Goal: Book appointment/travel/reservation

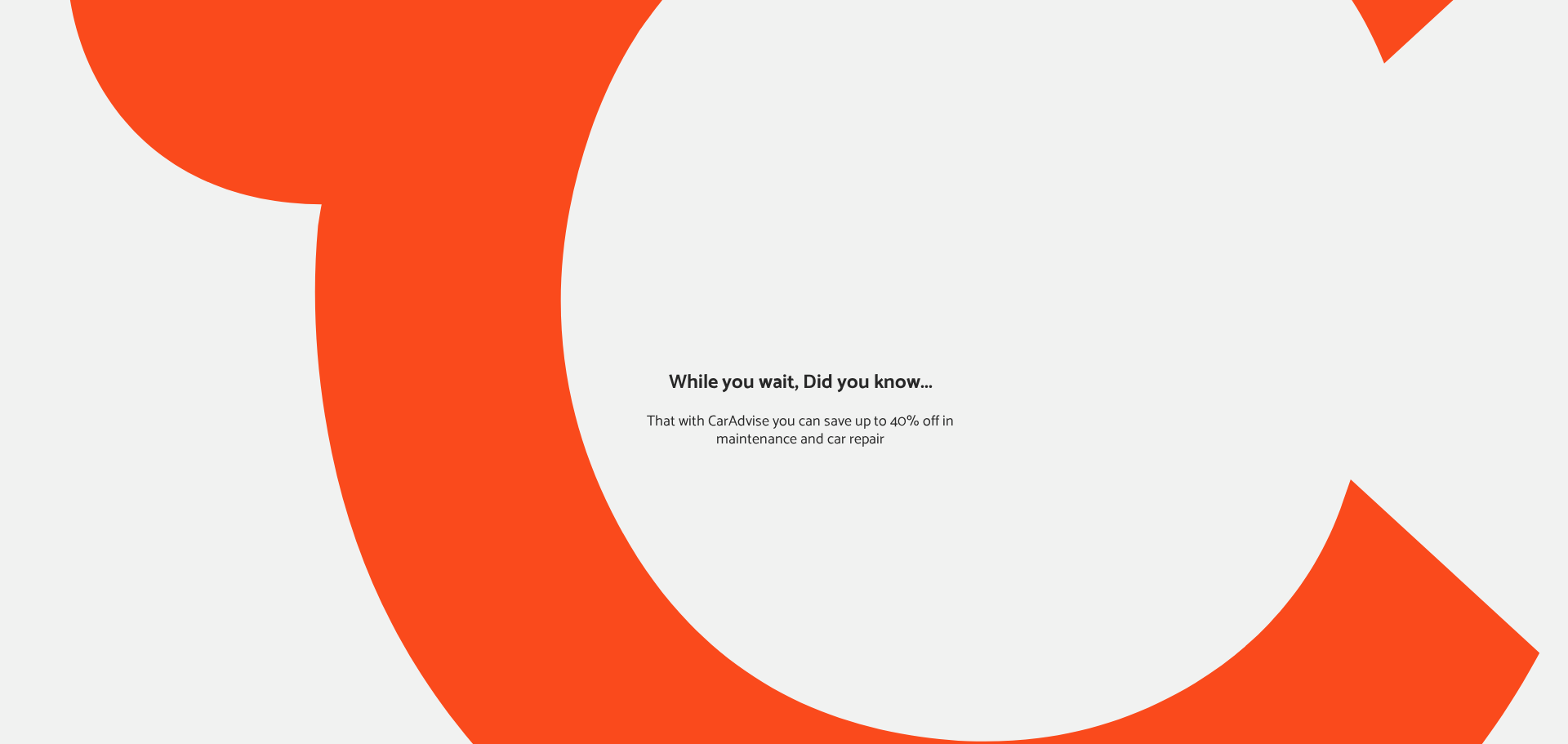
type input "*****"
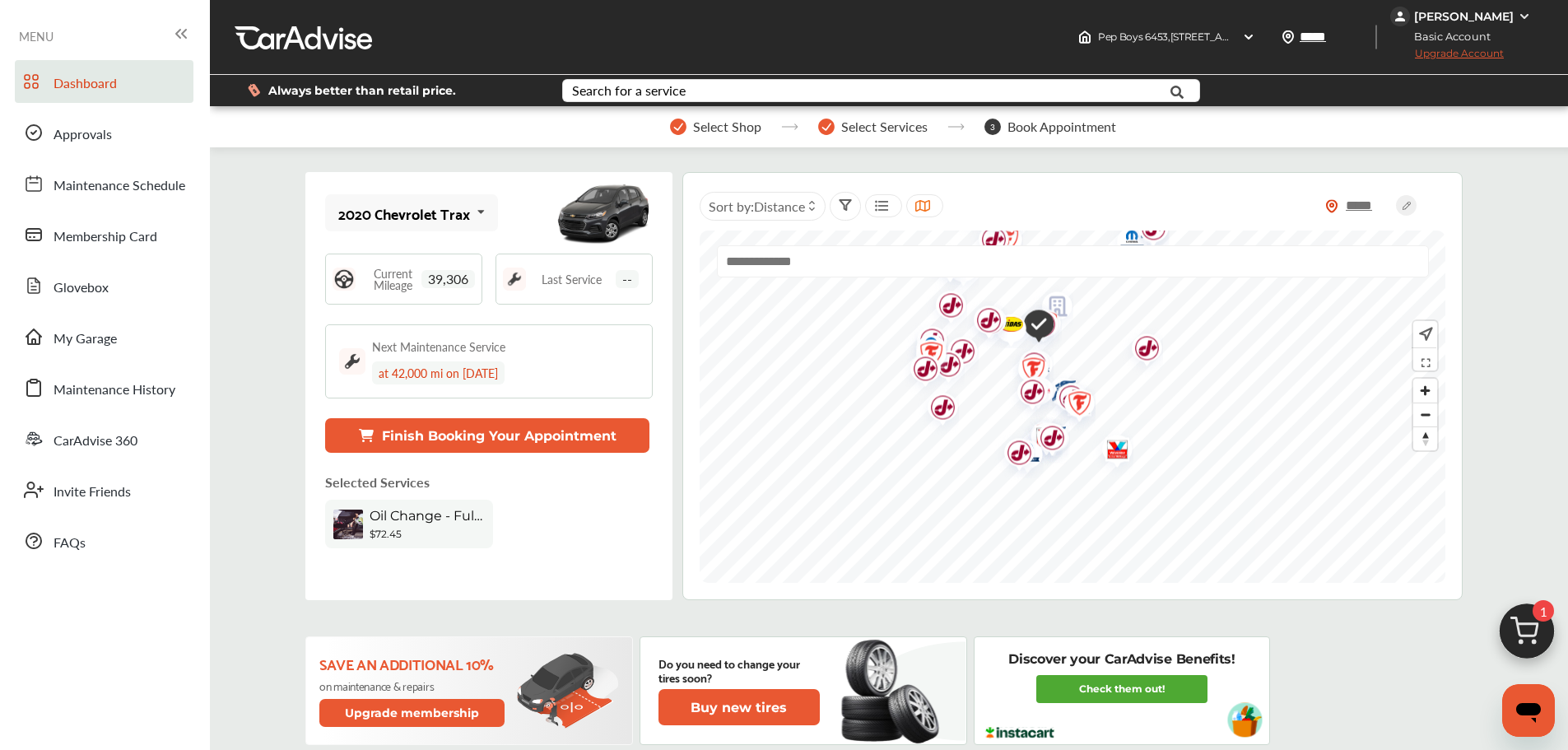
click at [1520, 622] on img at bounding box center [1526, 634] width 79 height 79
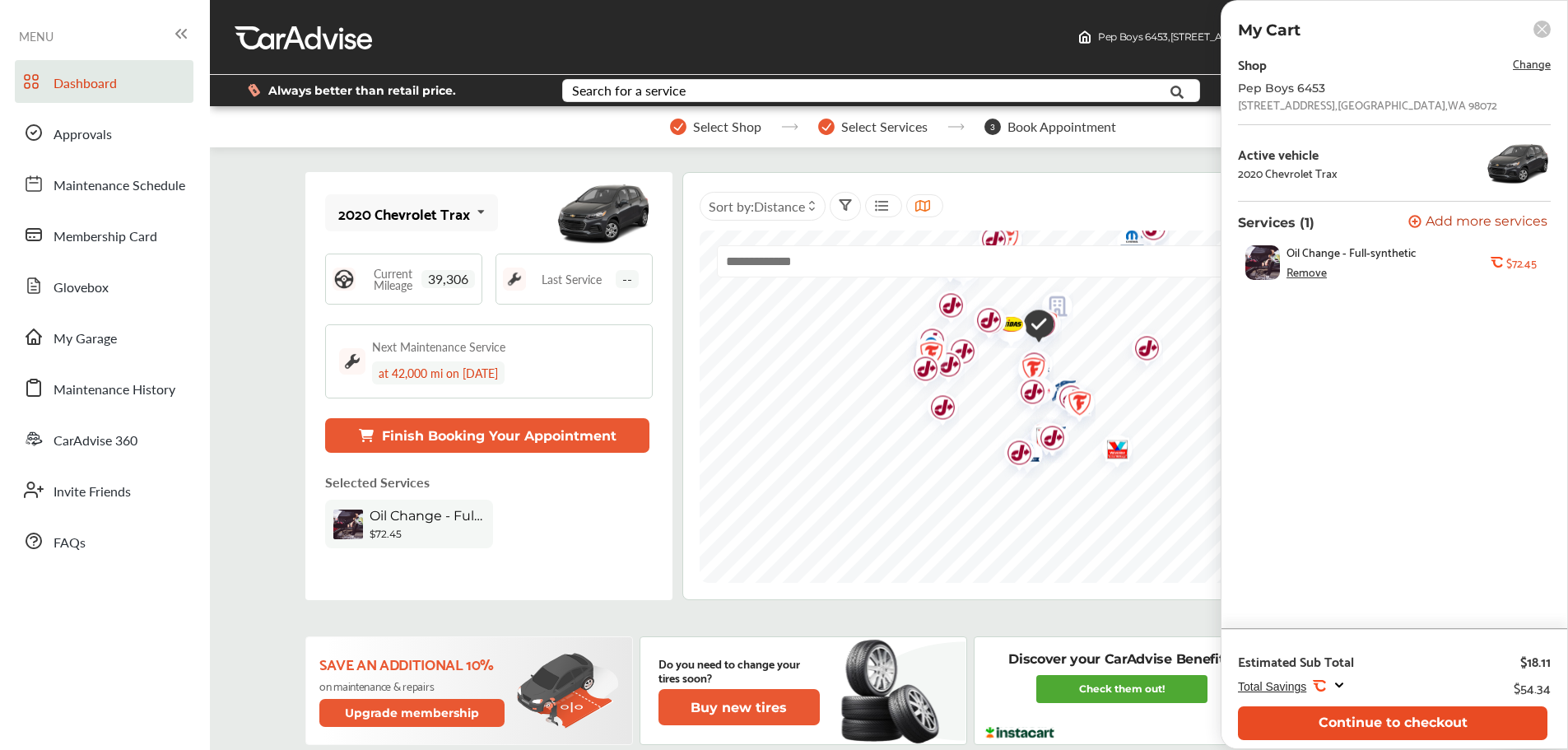
click at [1421, 723] on button "Continue to checkout" at bounding box center [1393, 723] width 310 height 34
